Goal: Information Seeking & Learning: Learn about a topic

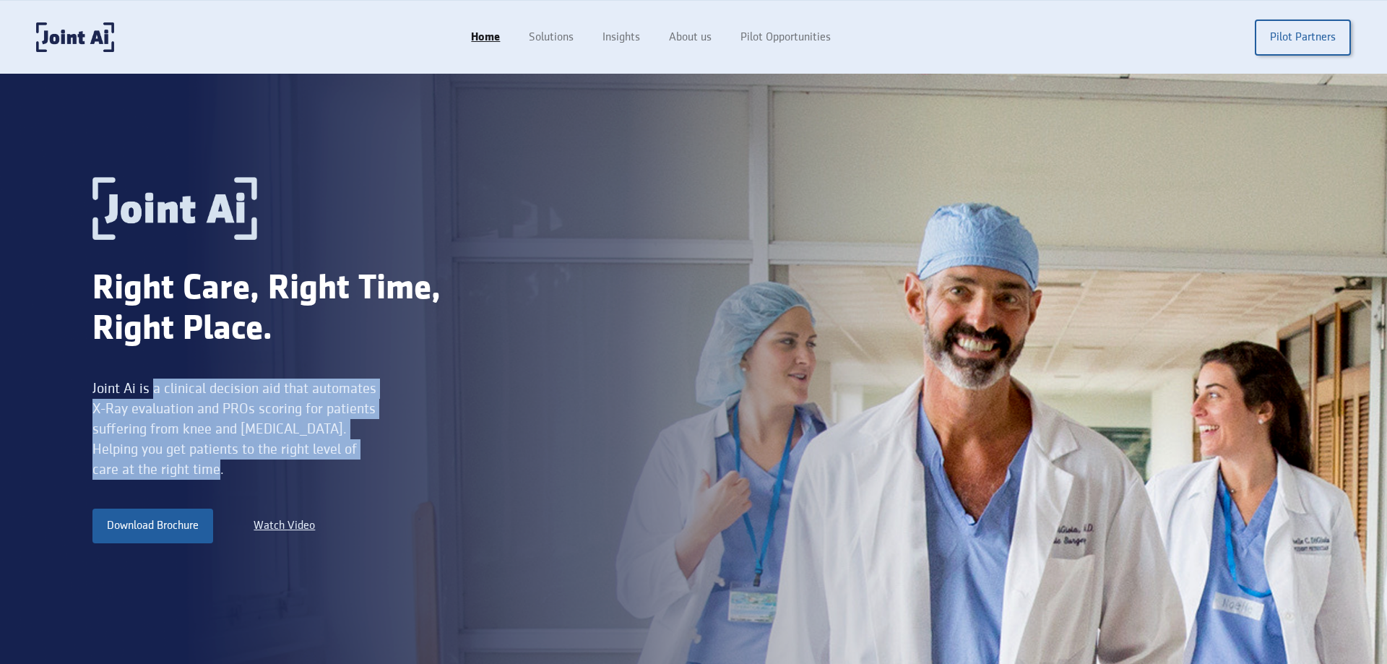
drag, startPoint x: 153, startPoint y: 389, endPoint x: 314, endPoint y: 468, distance: 179.7
click at [314, 468] on div "Joint Ai is a clinical decision aid that automates X-Ray evaluation and PROs sc…" at bounding box center [236, 429] width 288 height 101
copy div "a clinical decision aid that automates X-Ray evaluation and PROs scoring for pa…"
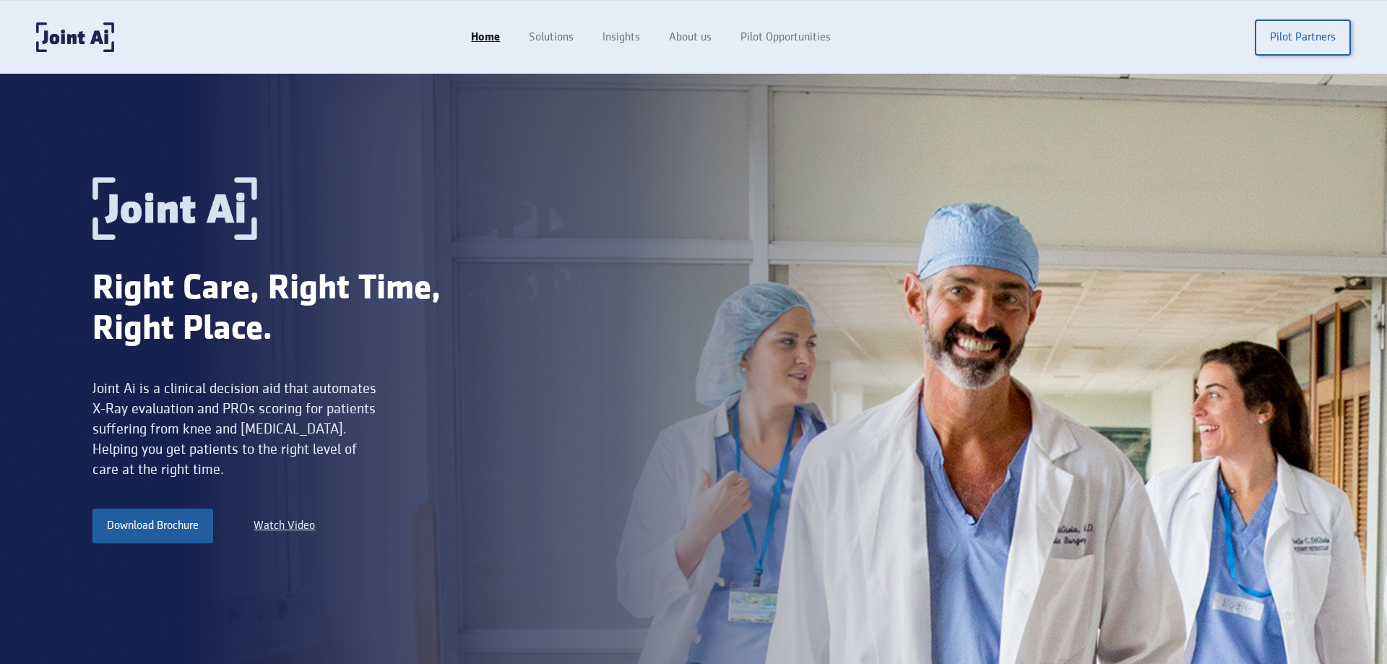
click at [368, 495] on div "Right Care, Right Time, Right Place. Joint Ai is a clinical decision aid that a…" at bounding box center [298, 360] width 412 height 367
click at [694, 35] on link "About us" at bounding box center [692, 37] width 74 height 27
